Goal: Check status: Check status

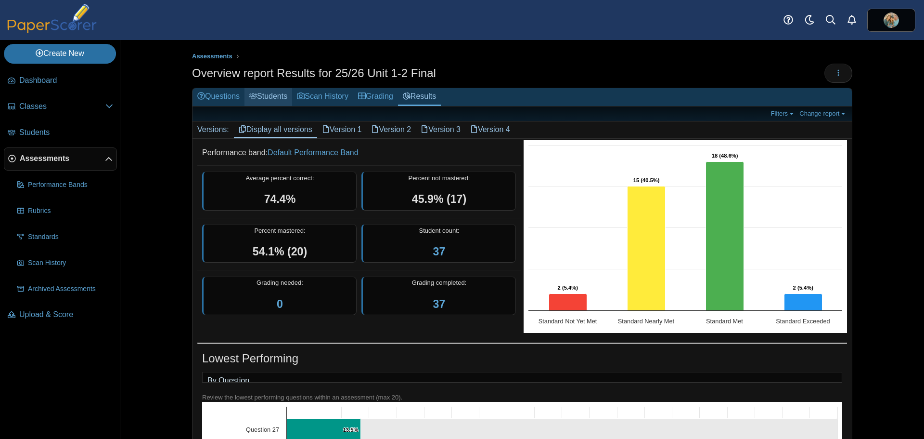
click at [267, 95] on link "Students" at bounding box center [269, 97] width 48 height 18
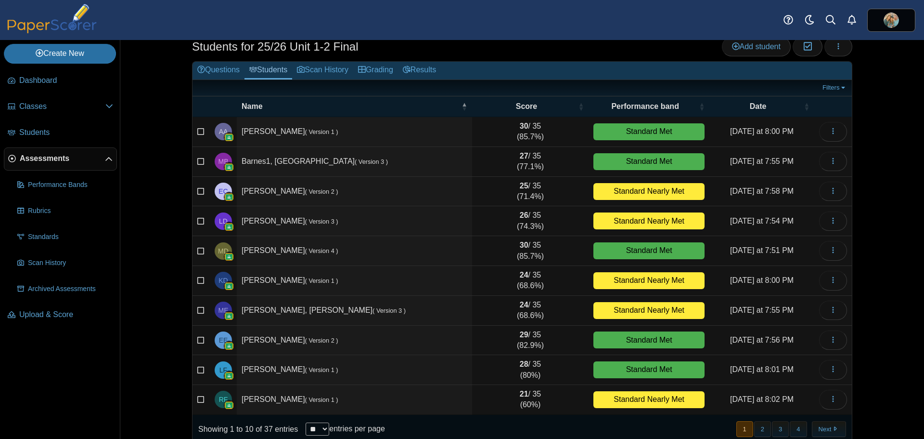
scroll to position [41, 0]
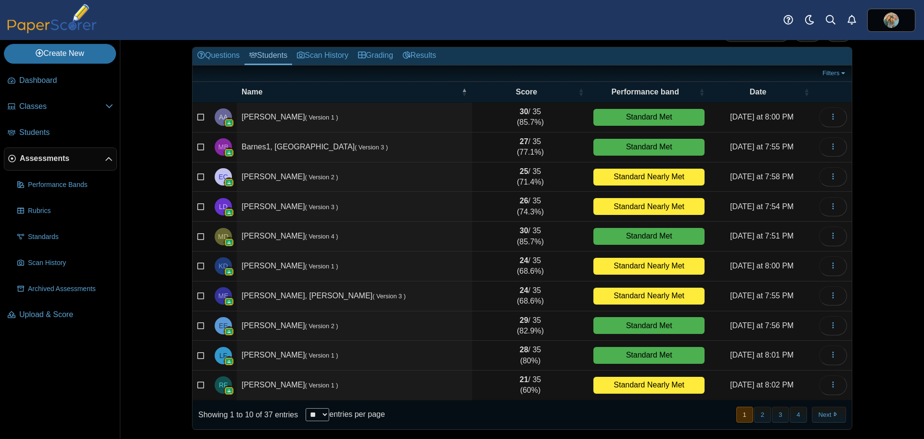
click at [274, 386] on td "Flanagan, Reese ( Version 1 )" at bounding box center [354, 385] width 235 height 30
click at [219, 385] on span "RF" at bounding box center [223, 384] width 9 height 7
click at [829, 386] on icon "button" at bounding box center [833, 384] width 8 height 8
click at [771, 336] on link "View scanned test" at bounding box center [786, 335] width 116 height 14
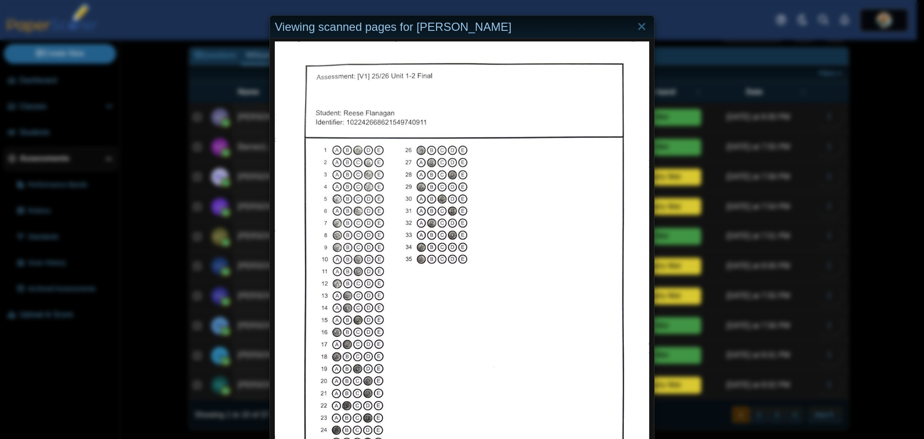
scroll to position [0, 0]
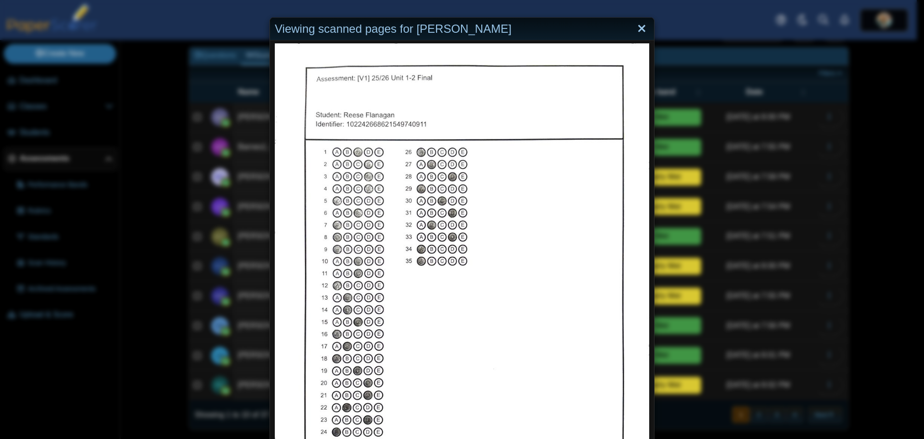
click at [636, 29] on link "Close" at bounding box center [641, 29] width 15 height 16
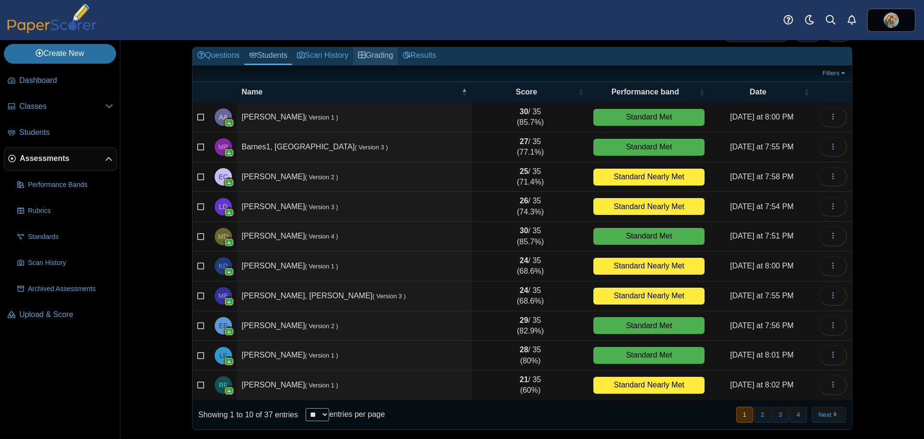
click at [370, 53] on link "Grading" at bounding box center [375, 56] width 45 height 18
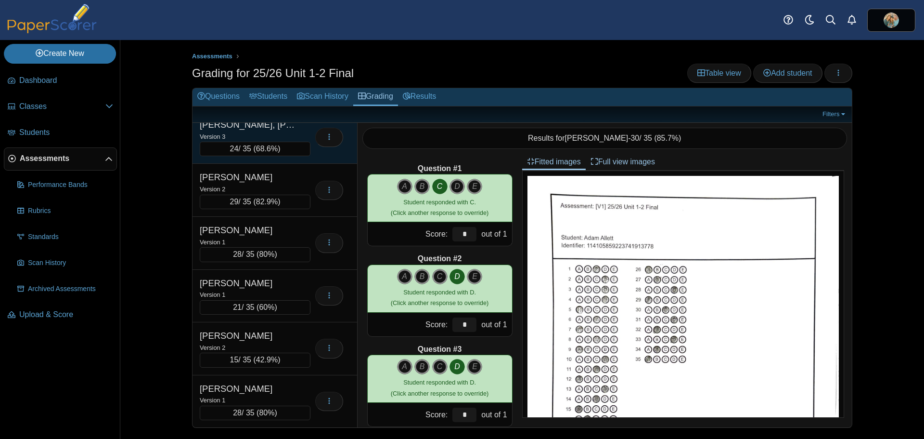
scroll to position [337, 0]
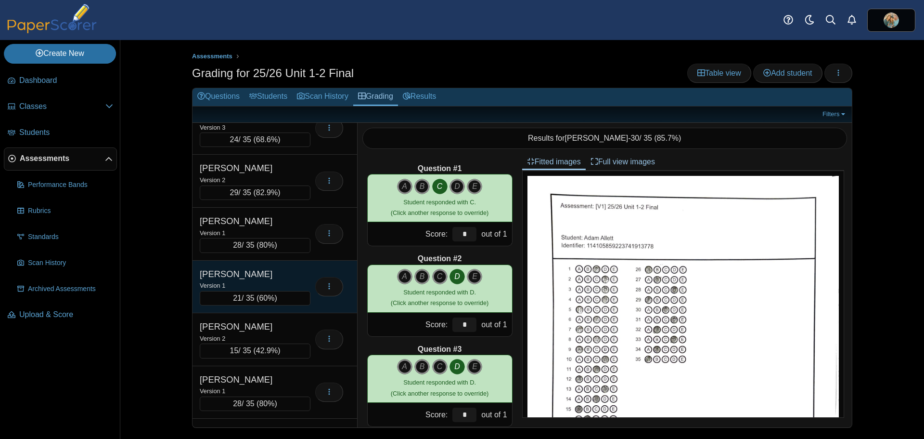
click at [295, 275] on div "Flanagan, Reese" at bounding box center [248, 274] width 96 height 13
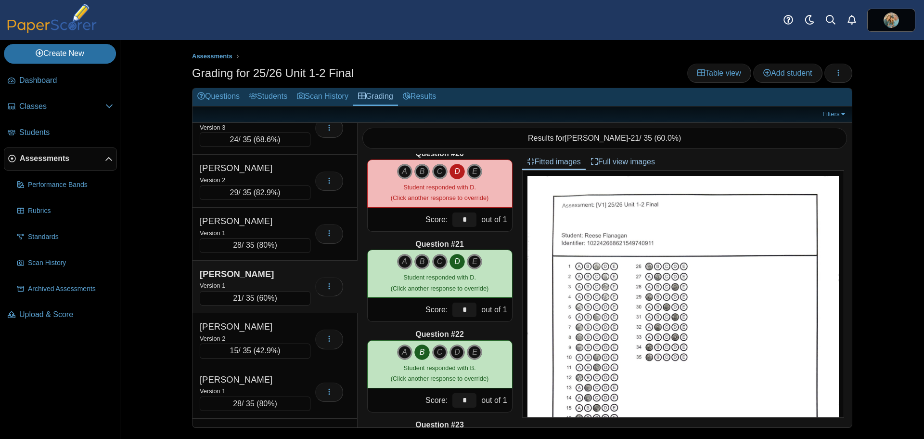
scroll to position [1700, 0]
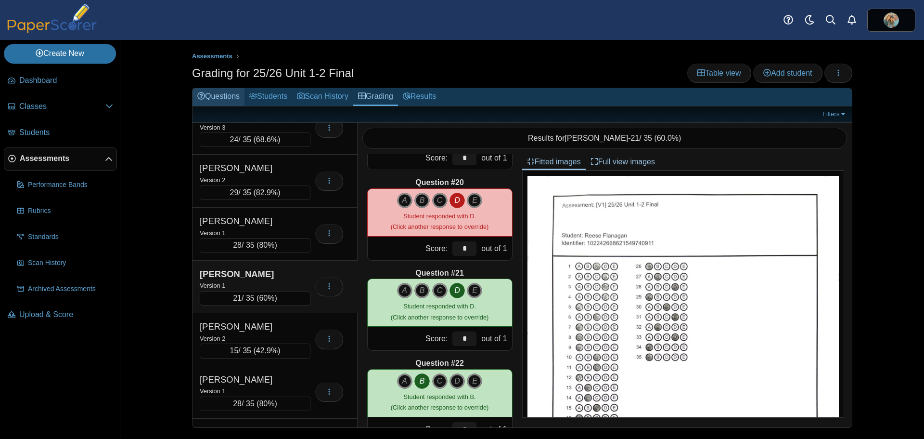
click at [220, 94] on link "Questions" at bounding box center [219, 97] width 52 height 18
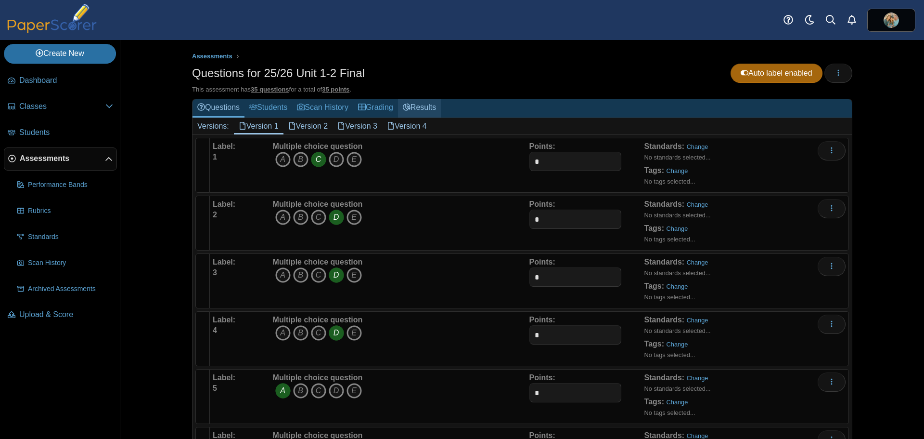
click at [427, 104] on link "Results" at bounding box center [419, 108] width 43 height 18
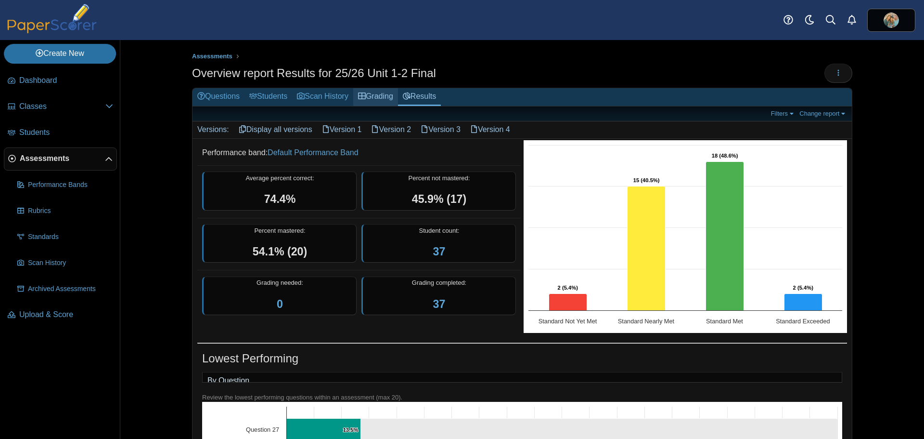
click at [363, 96] on icon at bounding box center [362, 96] width 8 height 8
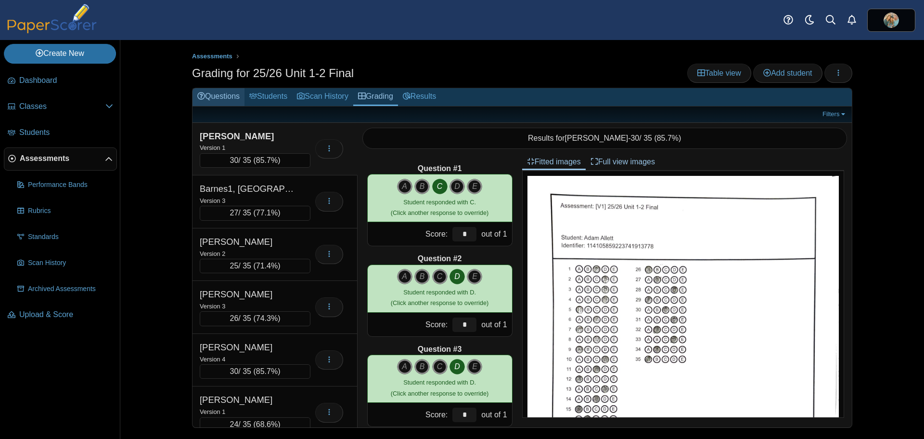
click at [221, 97] on link "Questions" at bounding box center [219, 97] width 52 height 18
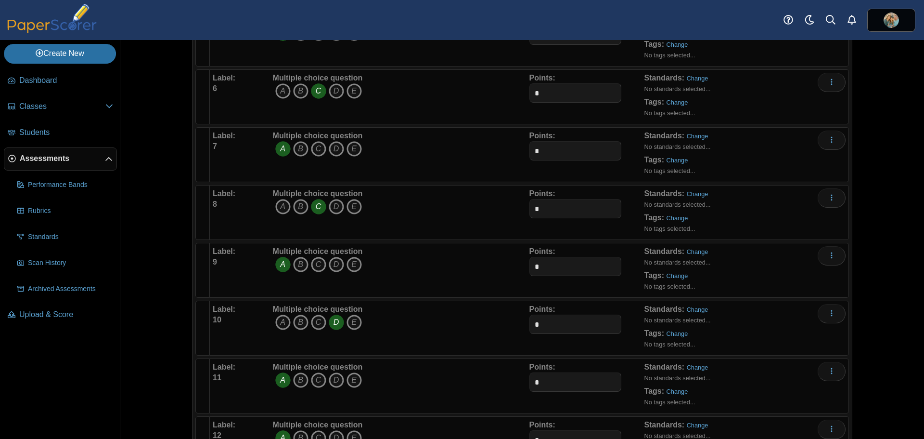
scroll to position [385, 0]
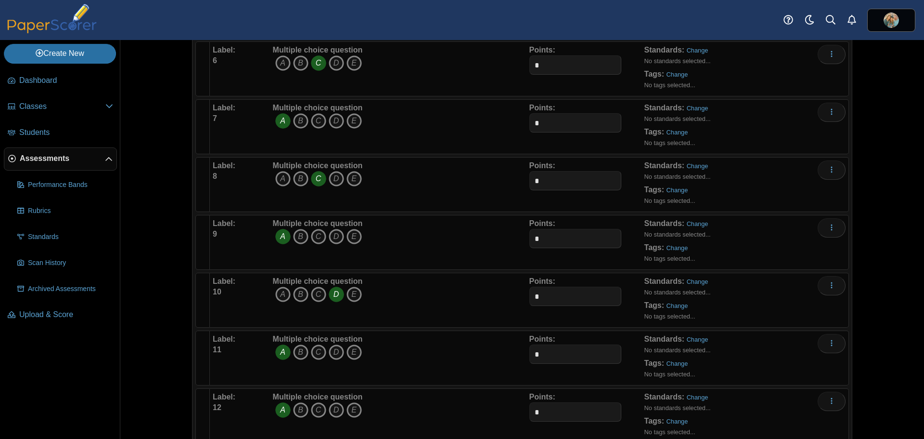
click at [64, 164] on link "Assessments" at bounding box center [60, 158] width 113 height 23
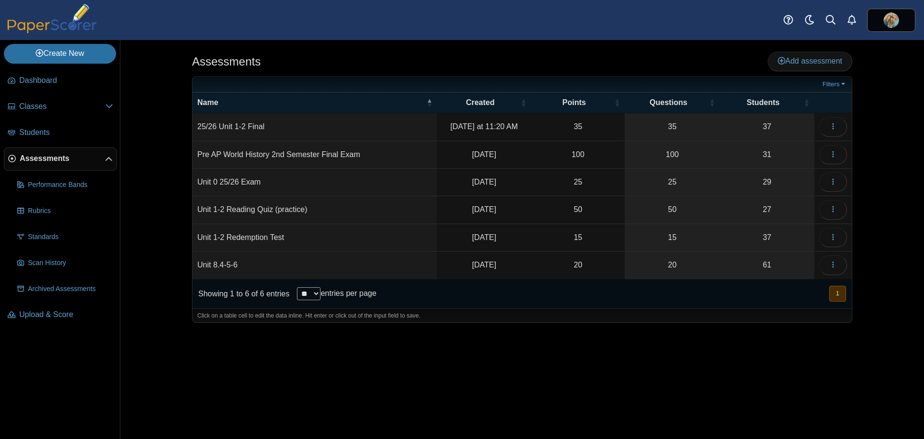
click at [283, 120] on td "25/26 Unit 1-2 Final" at bounding box center [315, 126] width 245 height 27
click at [830, 123] on icon "button" at bounding box center [833, 126] width 8 height 8
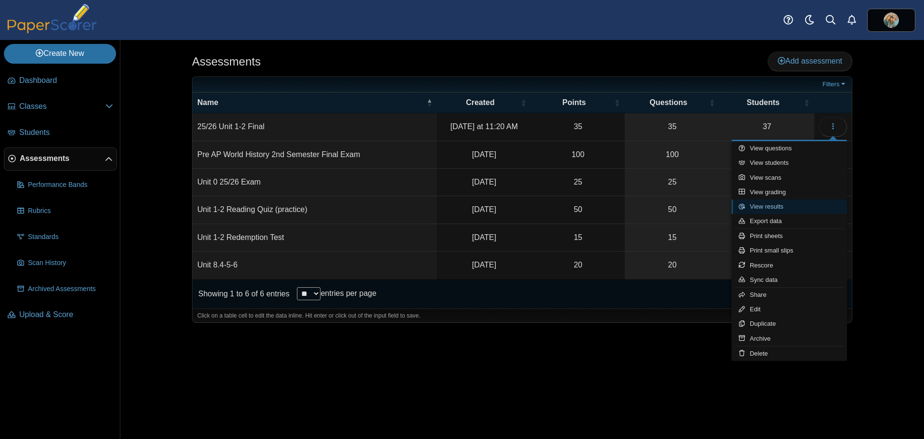
click at [773, 209] on link "View results" at bounding box center [790, 206] width 116 height 14
